Goal: Information Seeking & Learning: Learn about a topic

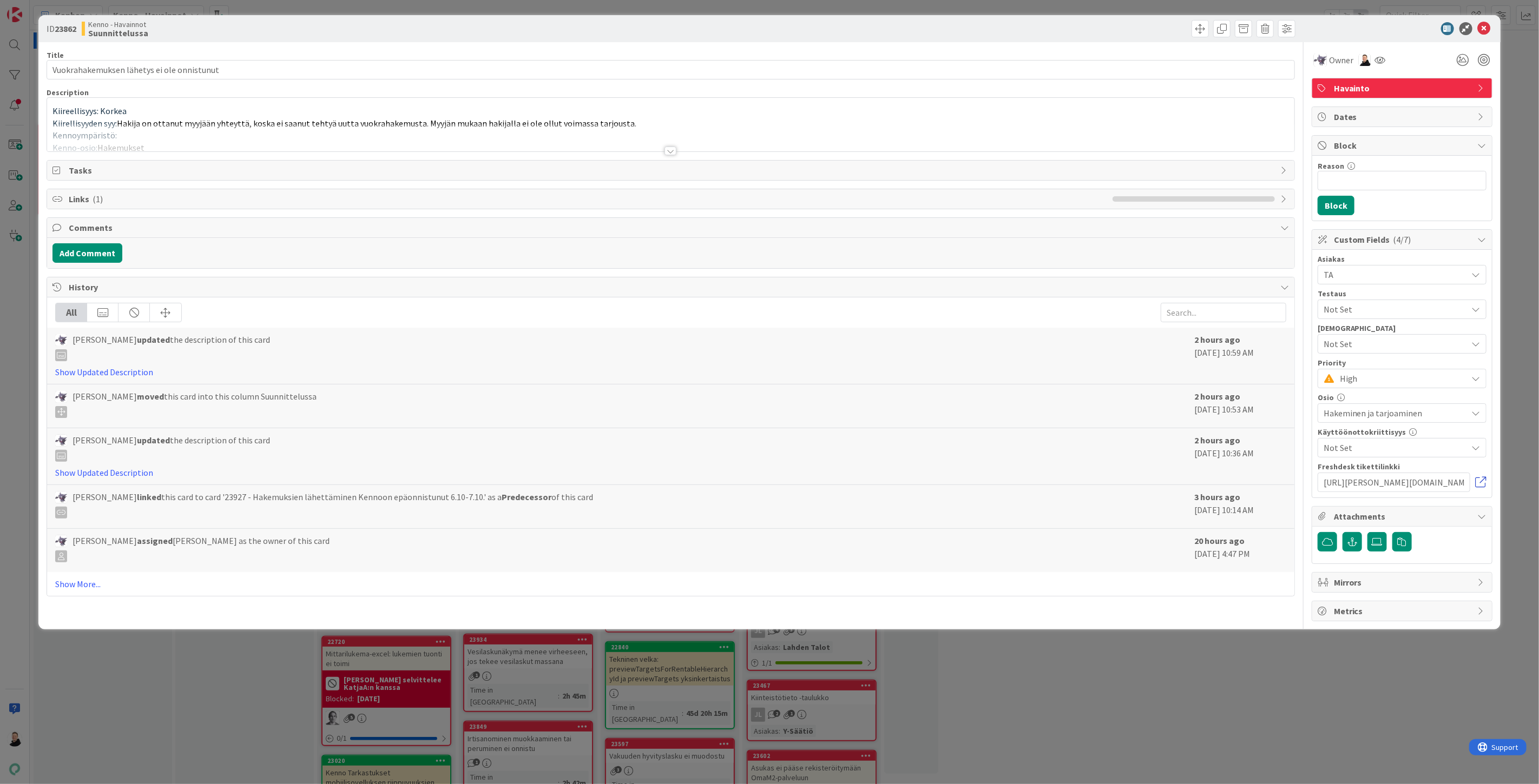
click at [1480, 485] on link at bounding box center [1480, 482] width 11 height 10
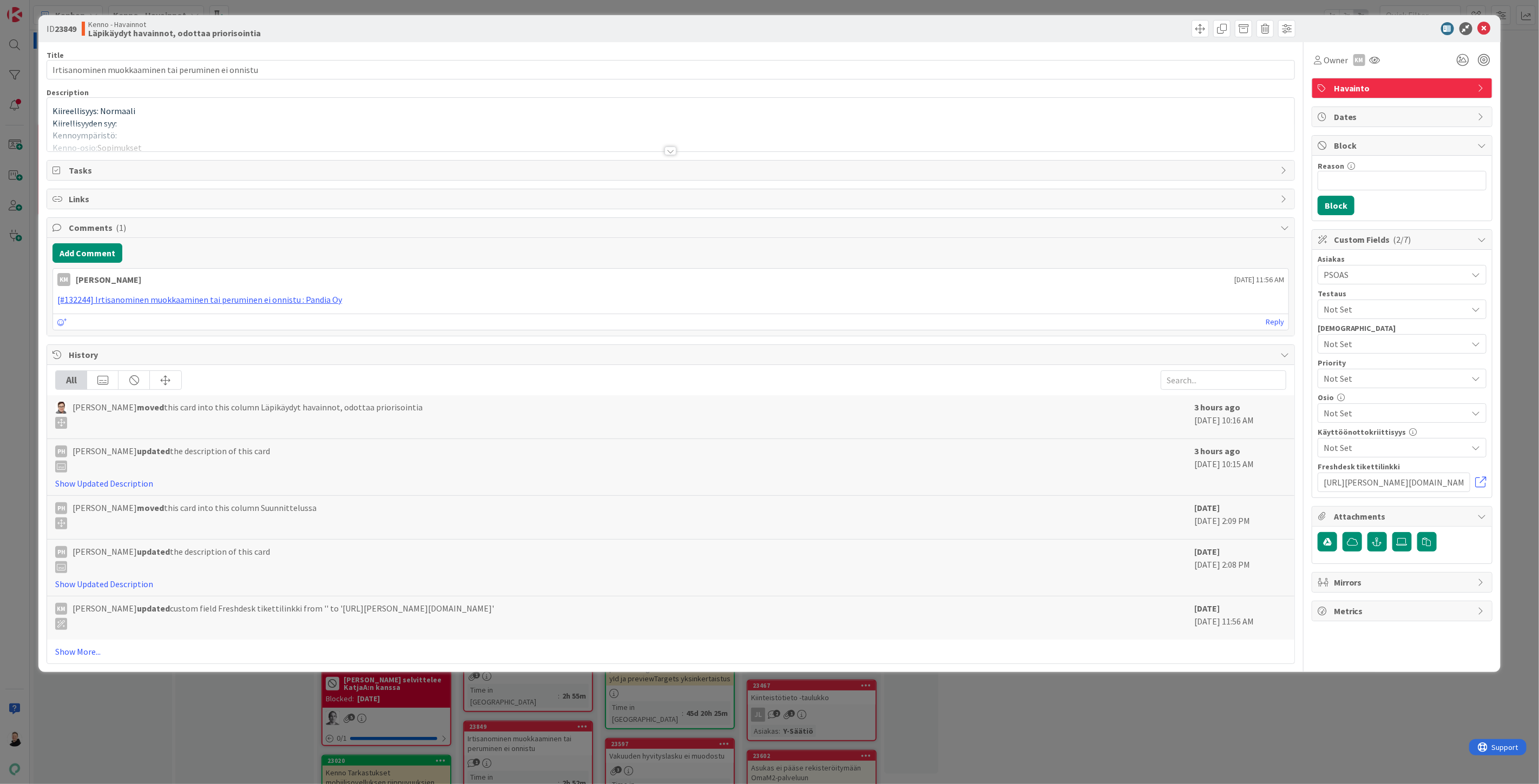
click at [669, 149] on div at bounding box center [670, 150] width 12 height 9
